Goal: Task Accomplishment & Management: Complete application form

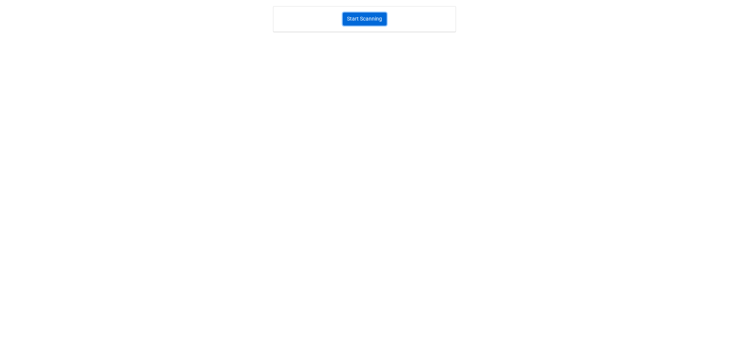
click at [369, 22] on button "Start Scanning" at bounding box center [365, 19] width 44 height 13
click at [377, 151] on link "Stop Scanning" at bounding box center [364, 149] width 34 height 8
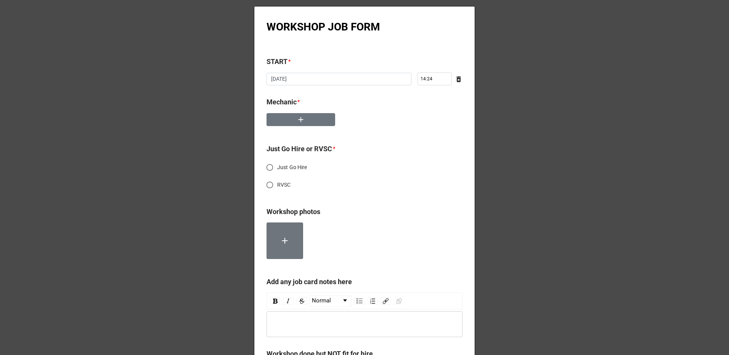
click at [274, 185] on input "RVSC" at bounding box center [269, 185] width 15 height 15
radio input "true"
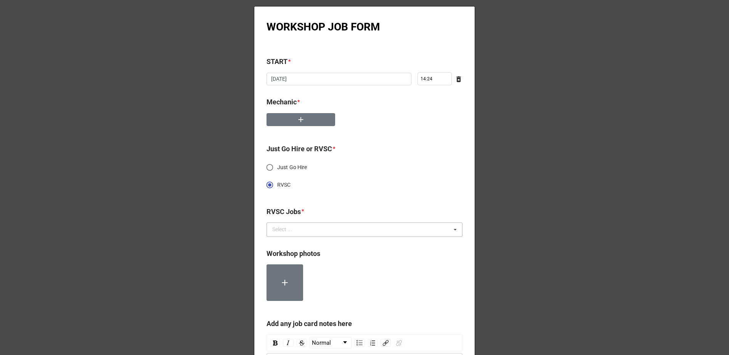
click at [312, 228] on div "Select ... No results found." at bounding box center [365, 230] width 196 height 14
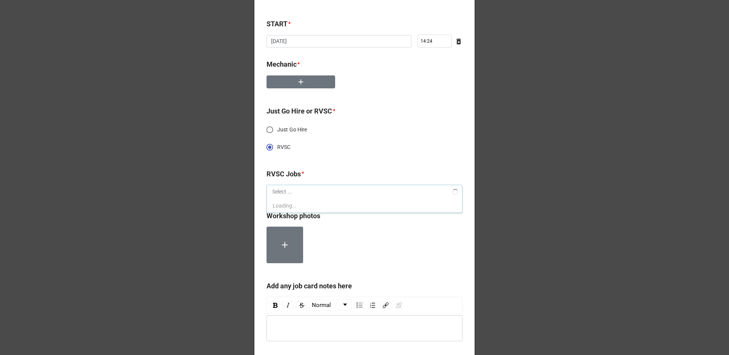
scroll to position [38, 0]
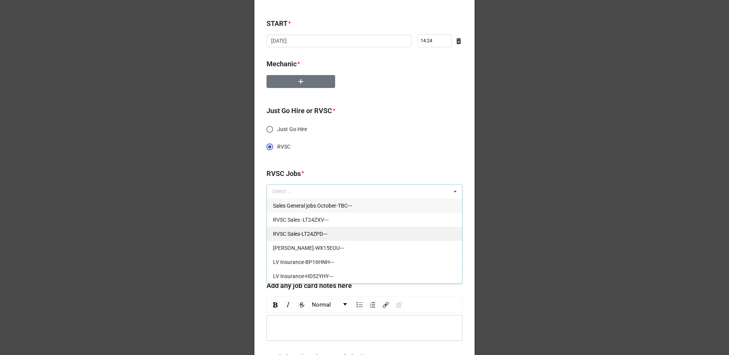
click at [308, 237] on span "RVSC Sales-LT24ZPD---" at bounding box center [300, 234] width 55 height 6
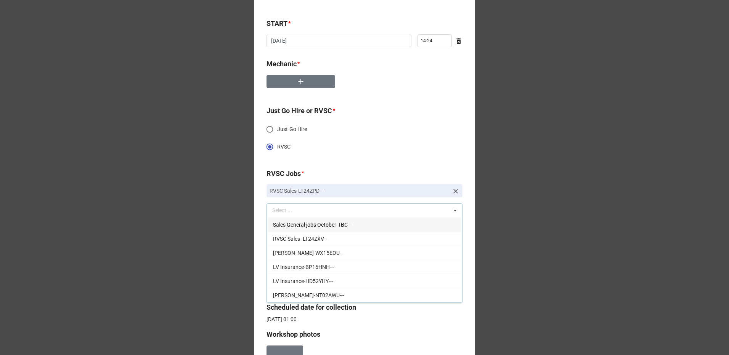
click at [367, 158] on div "Just Go Hire or RVSC * Just Go Hire RVSC" at bounding box center [365, 134] width 196 height 56
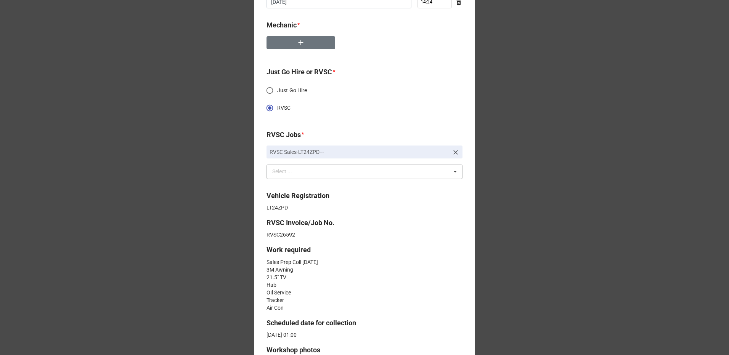
scroll to position [76, 0]
click at [452, 156] on icon at bounding box center [456, 154] width 8 height 8
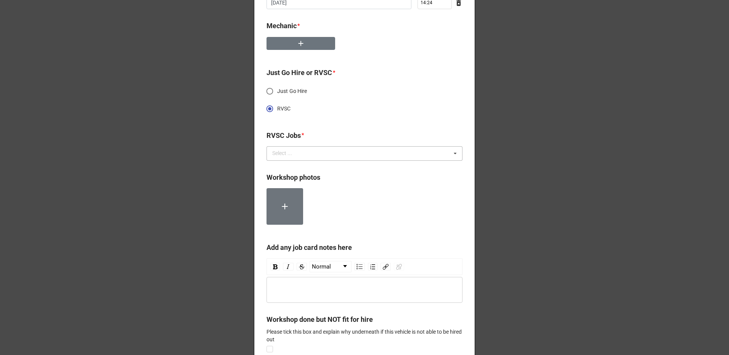
click at [420, 159] on div "Select ... Sales General jobs October-TBC--- RVSC Sales -LT24ZXV--- RVSC Sales-…" at bounding box center [365, 153] width 196 height 14
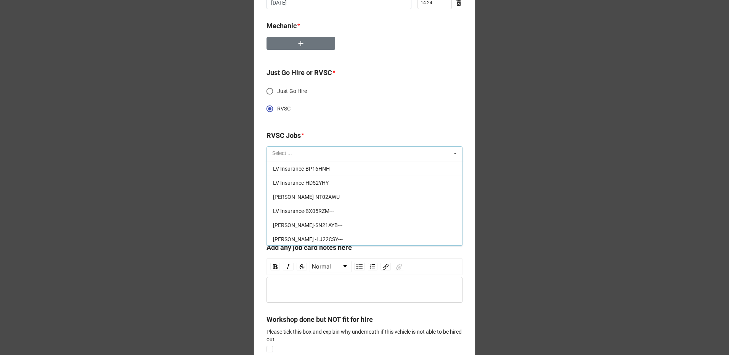
scroll to position [70, 0]
click at [312, 237] on span "Martin Lewis-CV71ADZ---" at bounding box center [308, 239] width 70 height 6
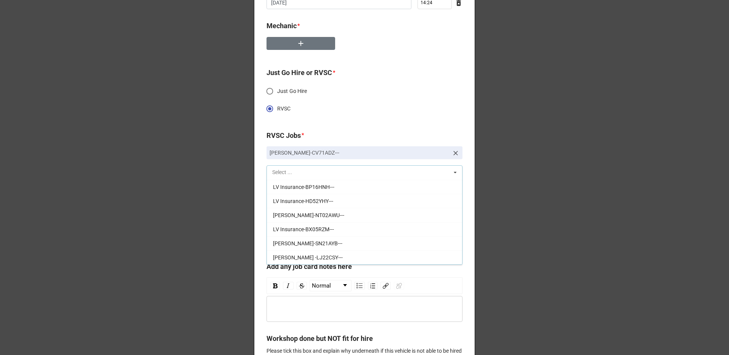
scroll to position [56, 0]
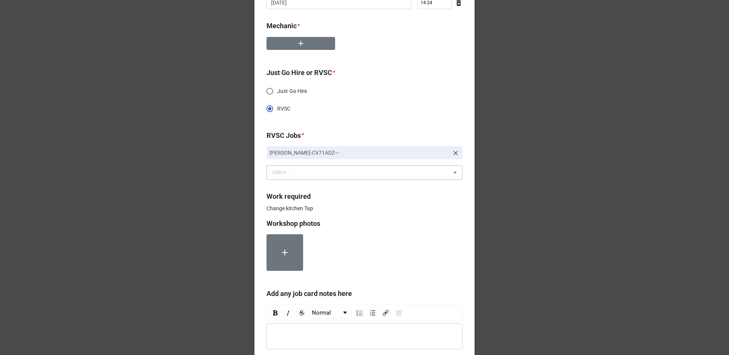
click at [370, 121] on div "Just Go Hire or RVSC * Just Go Hire RVSC" at bounding box center [365, 96] width 196 height 56
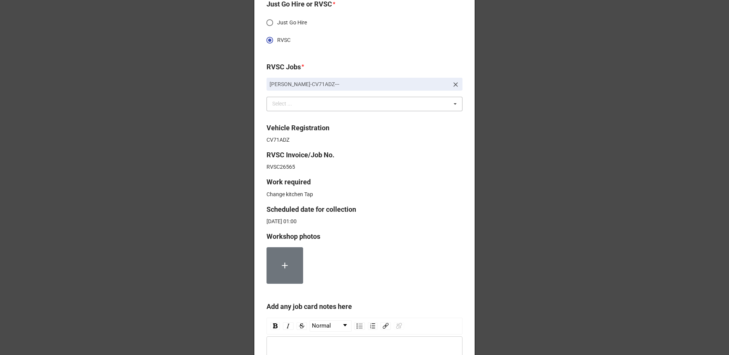
scroll to position [153, 0]
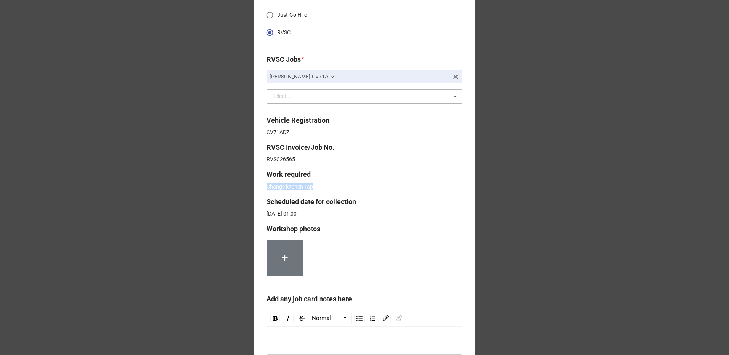
drag, startPoint x: 317, startPoint y: 189, endPoint x: 264, endPoint y: 187, distance: 53.4
click at [264, 187] on div "WORKSHOP JOB FORM START * 10/15/2025 ‹ October 2025 › Su Mo Tu We Th Fr Sa 28 2…" at bounding box center [364, 212] width 221 height 716
click at [367, 175] on label "Work required" at bounding box center [365, 174] width 196 height 11
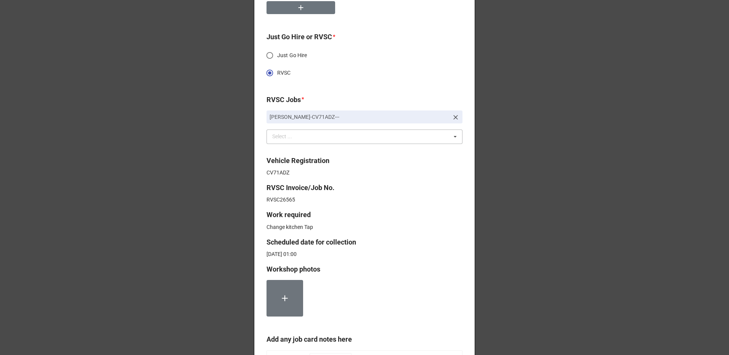
scroll to position [341, 0]
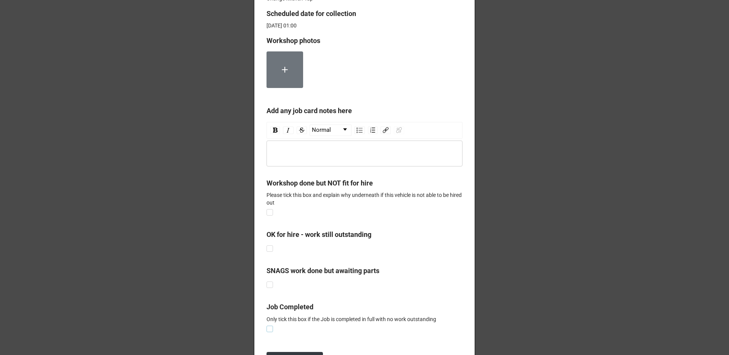
click at [268, 326] on label at bounding box center [270, 326] width 6 height 0
checkbox input "true"
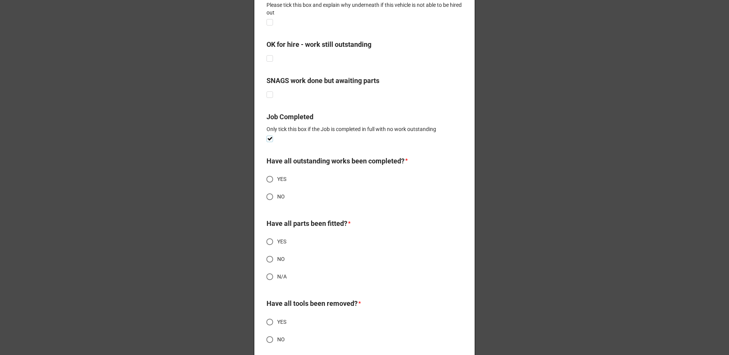
scroll to position [532, 0]
click at [273, 179] on input "YES" at bounding box center [269, 179] width 15 height 15
radio input "true"
click at [278, 240] on span "YES" at bounding box center [281, 242] width 9 height 8
click at [277, 240] on input "YES" at bounding box center [269, 241] width 15 height 15
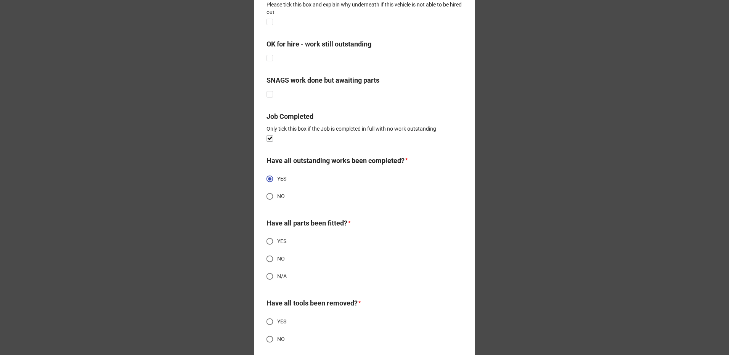
radio input "true"
click at [280, 177] on span "YES" at bounding box center [281, 179] width 9 height 8
click at [277, 177] on input "YES" at bounding box center [269, 179] width 15 height 15
click at [277, 241] on span "YES" at bounding box center [281, 242] width 9 height 8
click at [277, 241] on input "YES" at bounding box center [269, 241] width 15 height 15
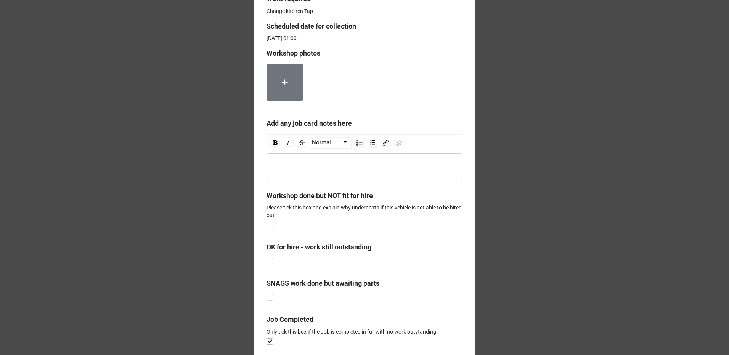
scroll to position [405, 0]
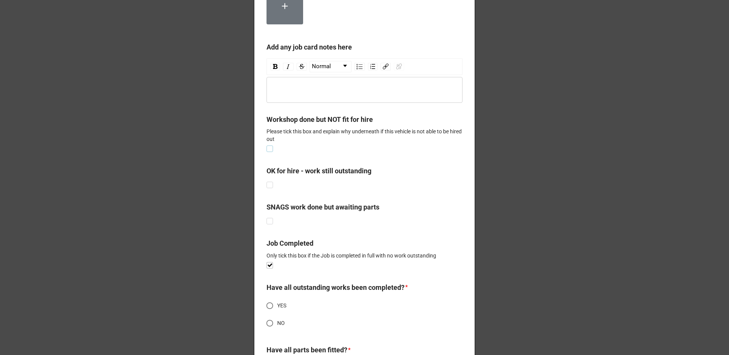
click at [270, 146] on label at bounding box center [270, 146] width 6 height 0
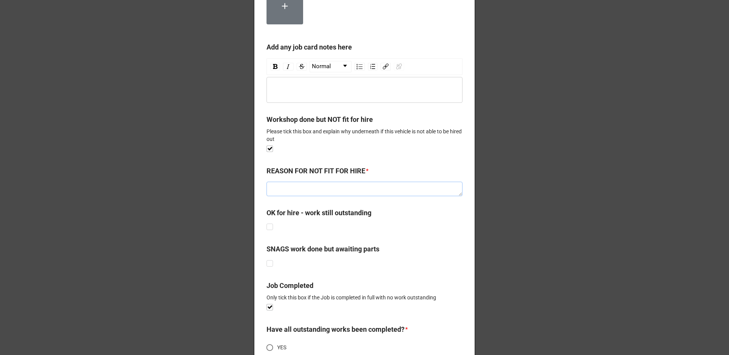
click at [279, 189] on textarea at bounding box center [365, 189] width 196 height 14
click at [267, 146] on label at bounding box center [270, 146] width 6 height 0
checkbox input "false"
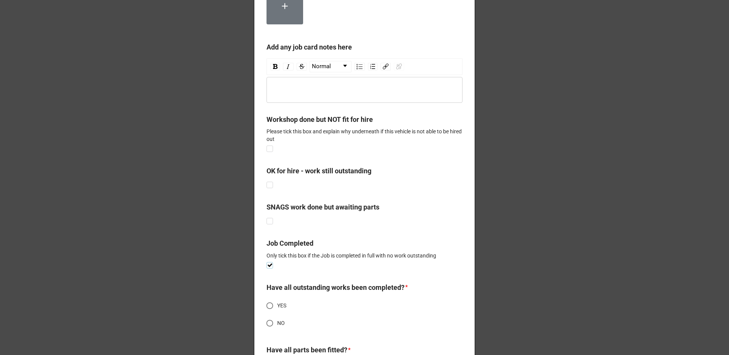
click at [270, 262] on label at bounding box center [270, 262] width 6 height 0
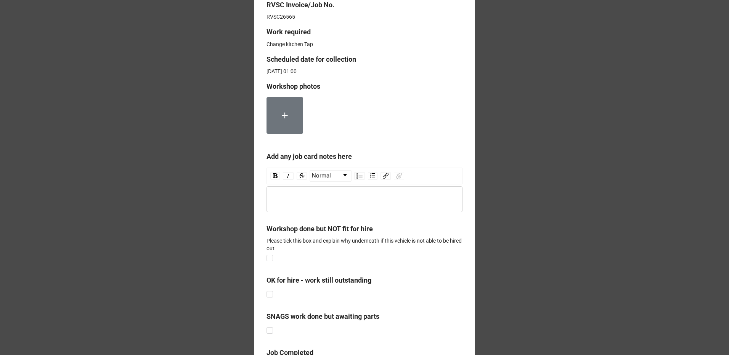
scroll to position [379, 0]
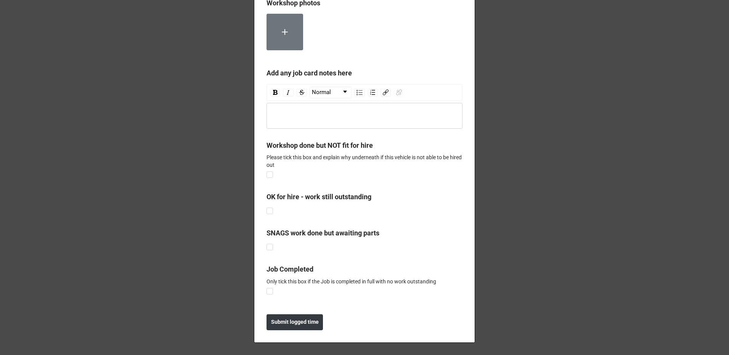
click at [301, 114] on div "rdw-editor" at bounding box center [364, 116] width 189 height 8
click at [267, 288] on label at bounding box center [270, 288] width 6 height 0
checkbox input "true"
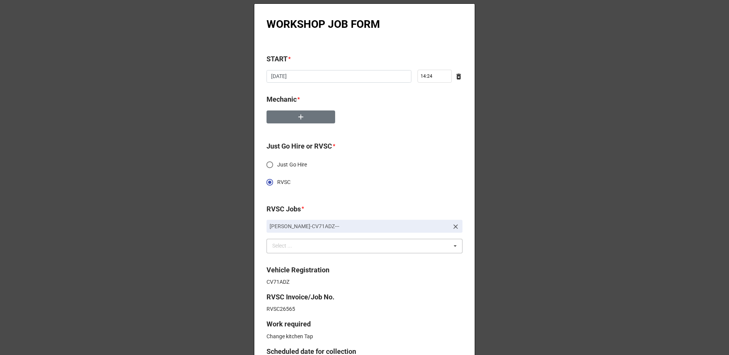
scroll to position [0, 0]
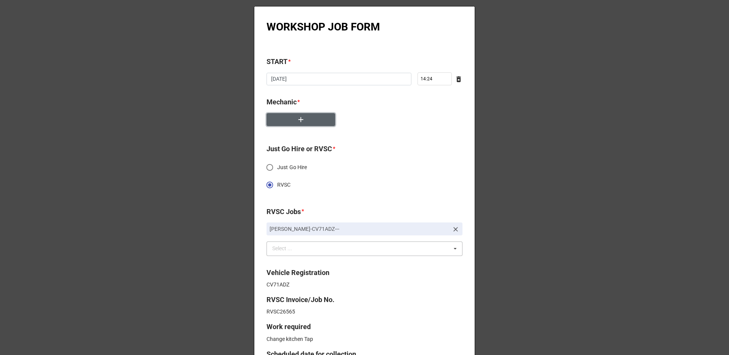
click at [298, 119] on icon "button" at bounding box center [301, 120] width 8 height 8
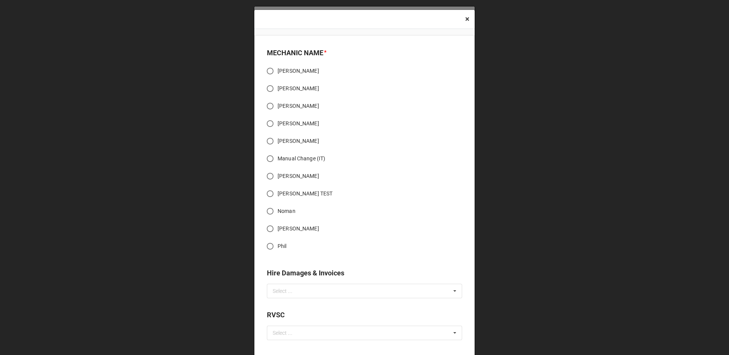
click at [465, 18] on span "×" at bounding box center [467, 18] width 4 height 9
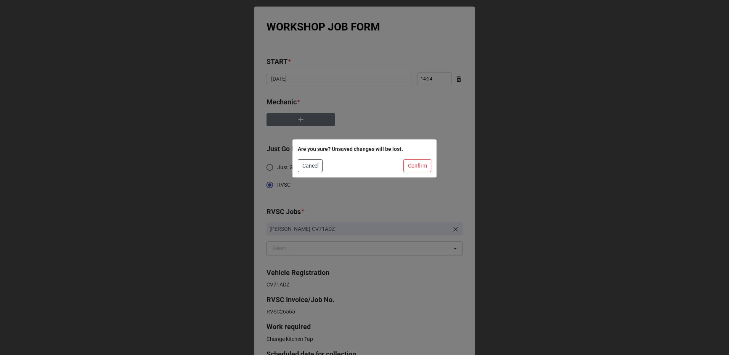
click at [307, 174] on div "Are you sure? Unsaved changes will be lost. Cancel Confirm" at bounding box center [365, 159] width 144 height 38
click at [309, 168] on button "Cancel" at bounding box center [310, 165] width 25 height 13
